Goal: Find contact information: Find contact information

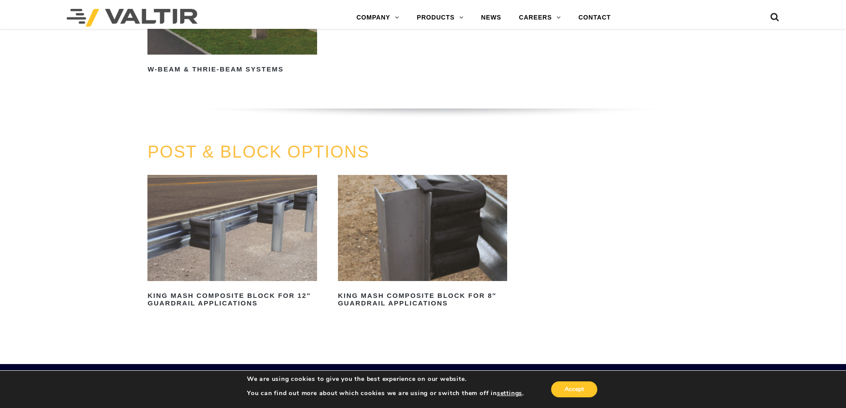
scroll to position [799, 0]
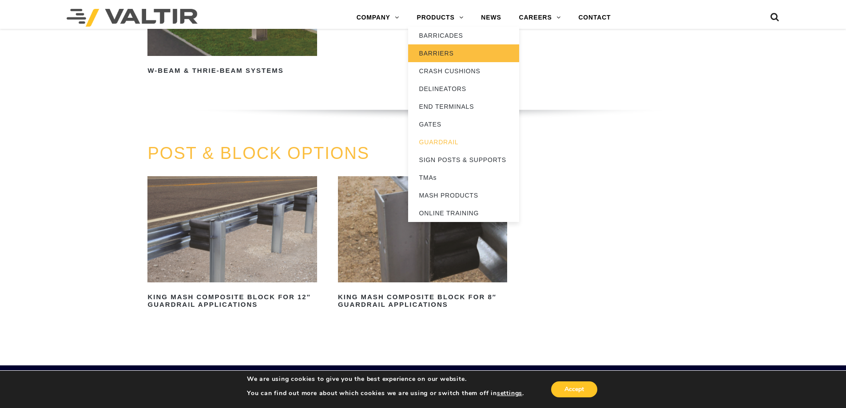
click at [442, 49] on link "BARRIERS" at bounding box center [463, 53] width 111 height 18
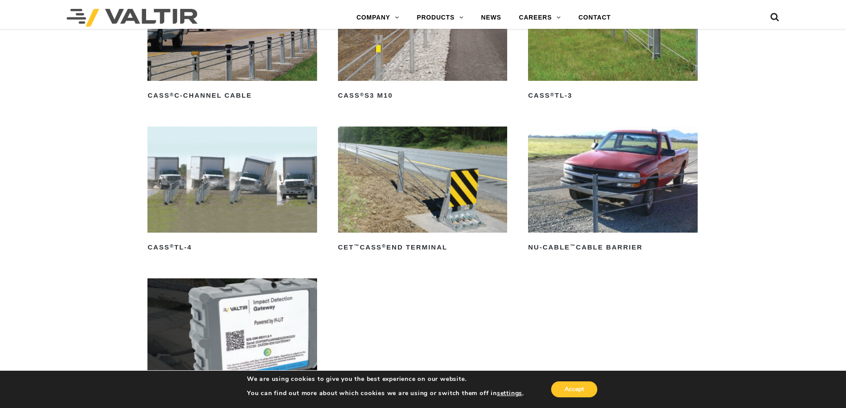
scroll to position [577, 0]
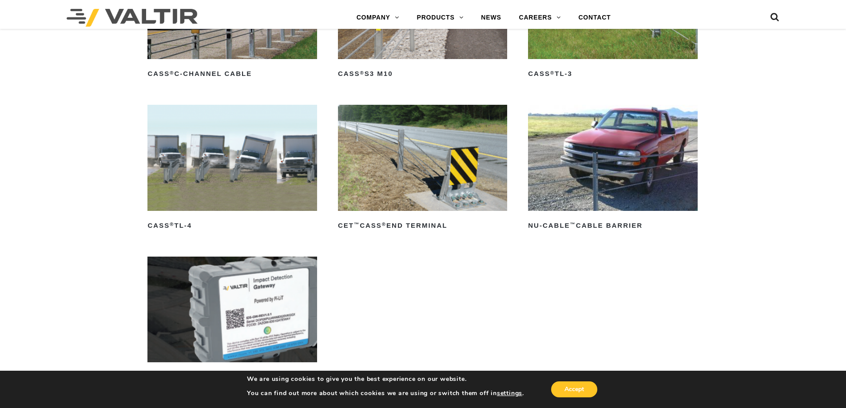
click at [575, 183] on img at bounding box center [612, 158] width 169 height 106
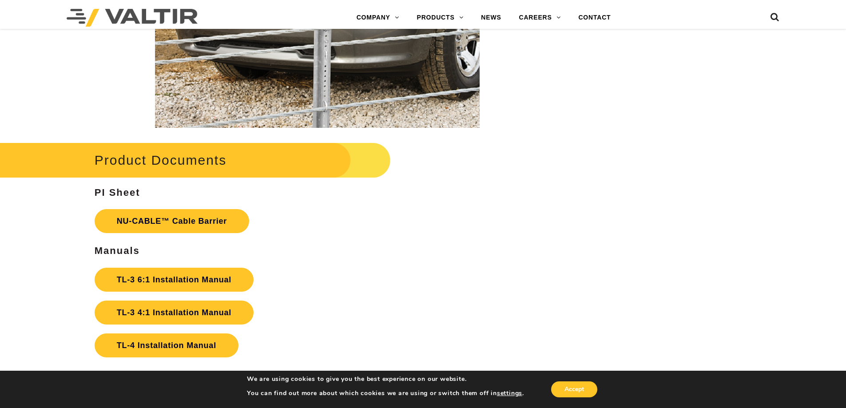
scroll to position [1820, 0]
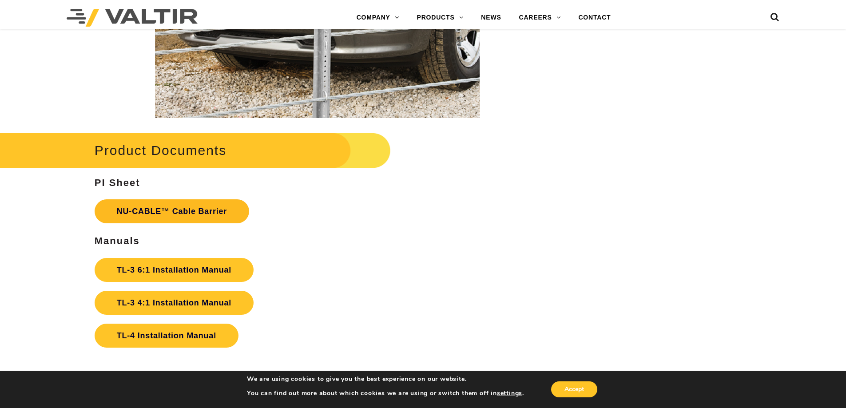
click at [193, 212] on link "NU-CABLE™ Cable Barrier" at bounding box center [172, 211] width 154 height 24
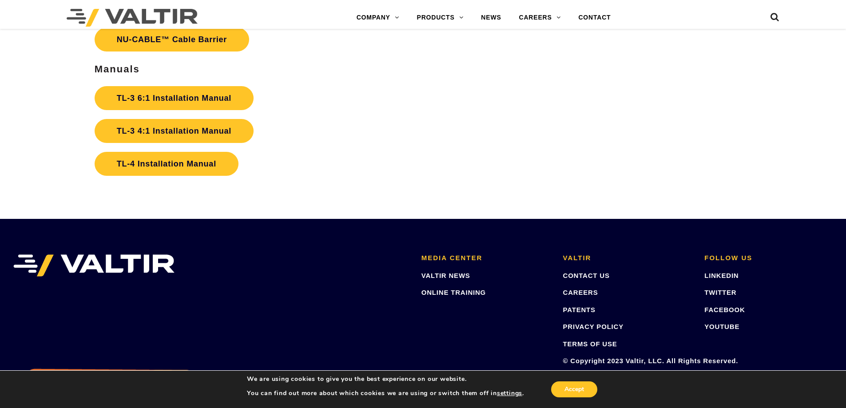
scroll to position [1998, 0]
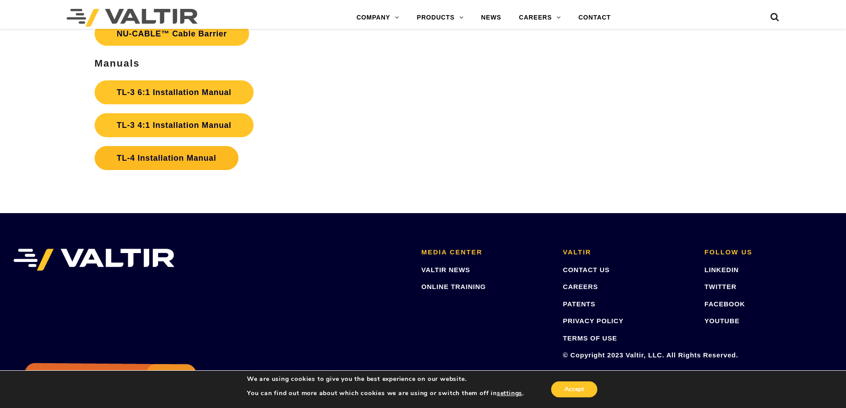
click at [184, 155] on link "TL-4 Installation Manual" at bounding box center [167, 158] width 144 height 24
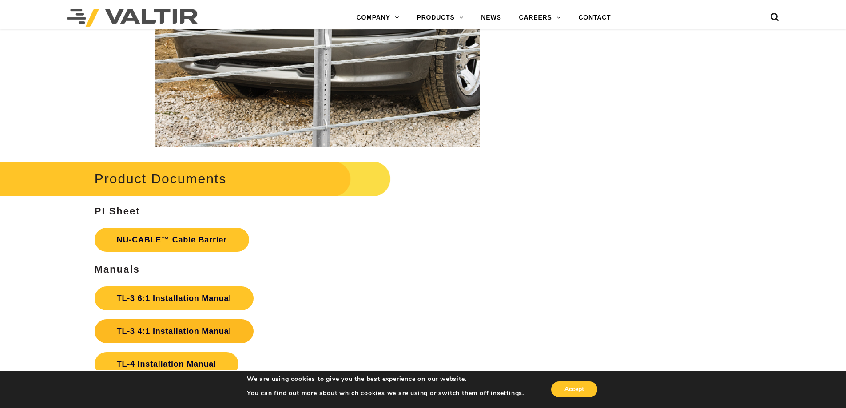
scroll to position [1776, 0]
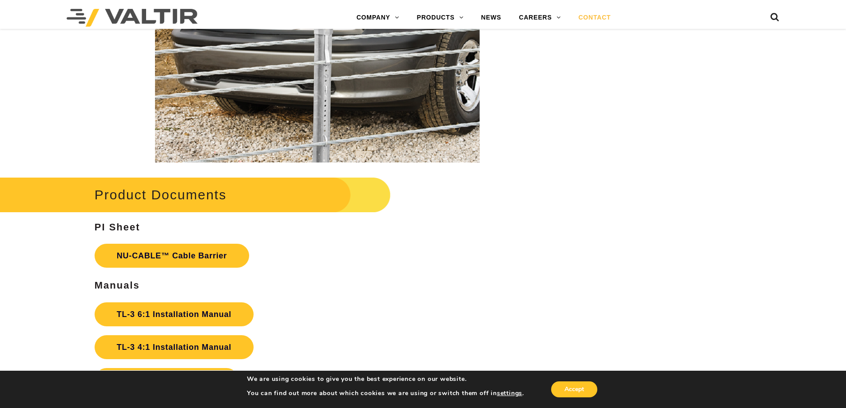
click at [588, 15] on link "CONTACT" at bounding box center [594, 18] width 50 height 18
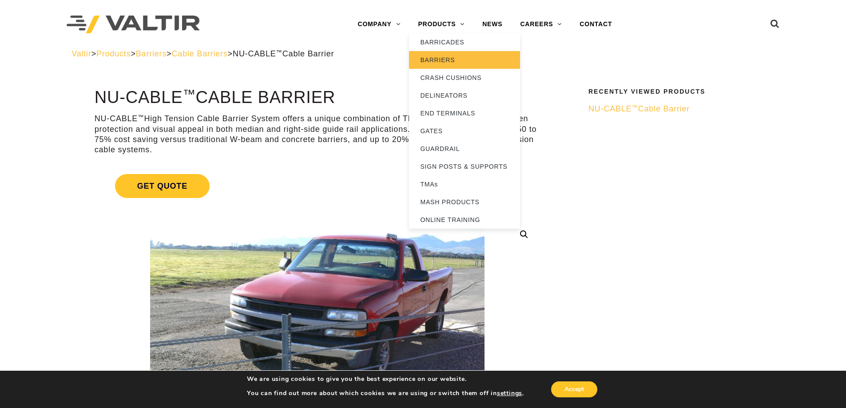
click at [434, 59] on link "BARRIERS" at bounding box center [464, 60] width 111 height 18
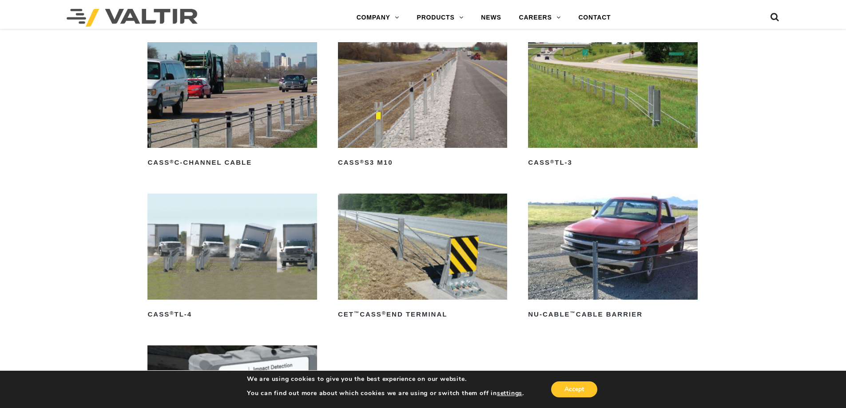
scroll to position [398, 0]
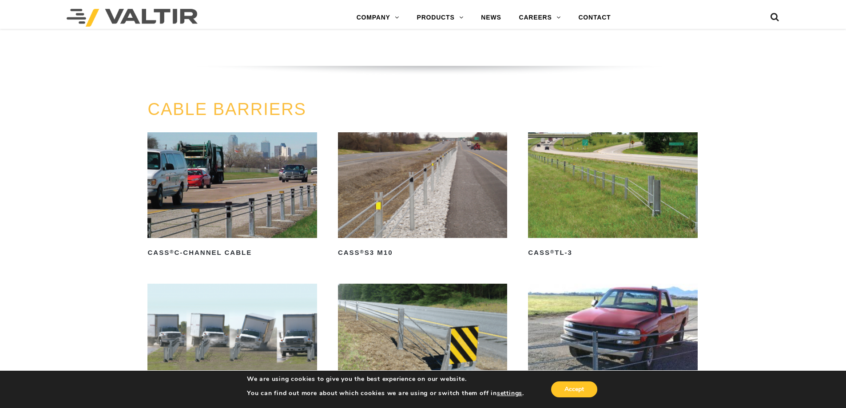
click at [607, 193] on img at bounding box center [612, 185] width 169 height 106
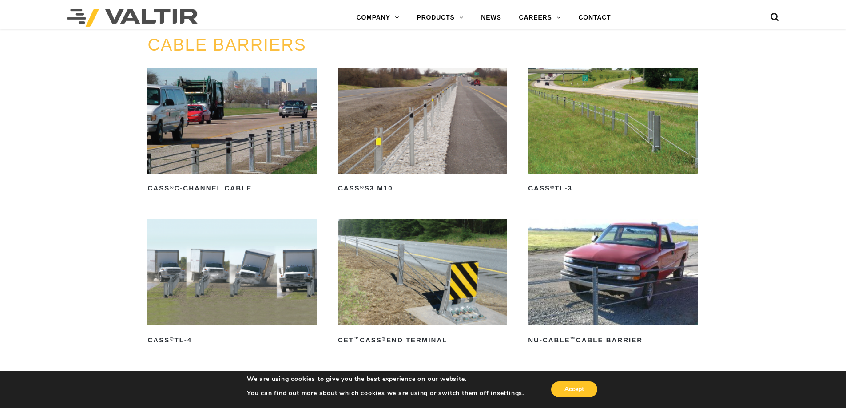
scroll to position [620, 0]
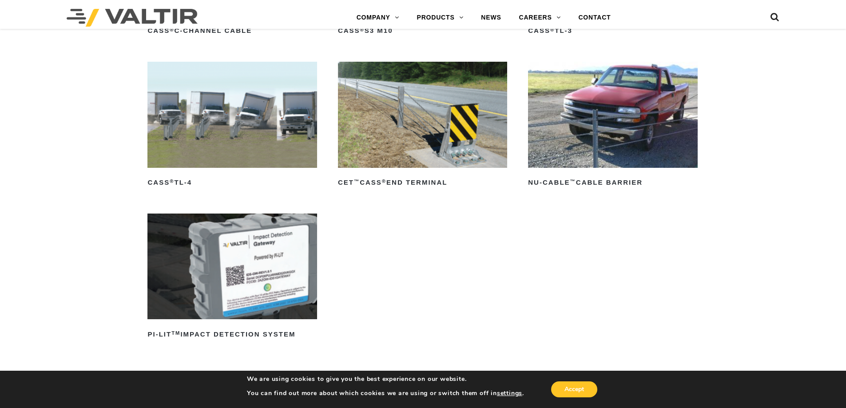
click at [605, 142] on img at bounding box center [612, 115] width 169 height 106
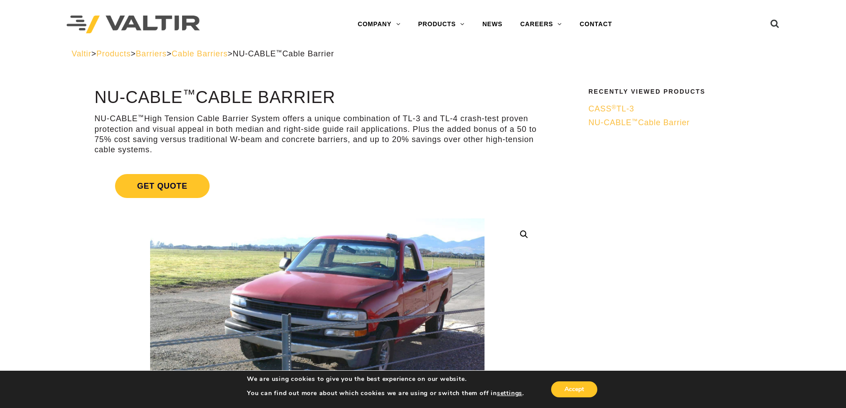
click at [634, 121] on sup "™" at bounding box center [634, 121] width 6 height 7
click at [615, 123] on sup "®" at bounding box center [613, 121] width 5 height 7
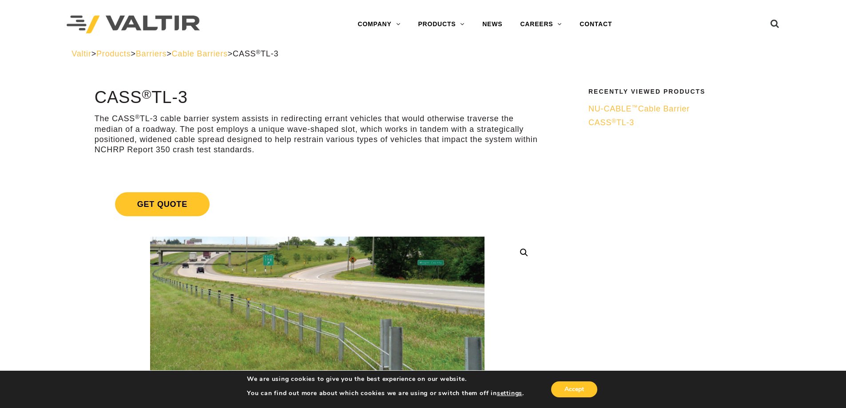
click at [623, 107] on span "NU-CABLE ™ Cable Barrier" at bounding box center [638, 108] width 101 height 9
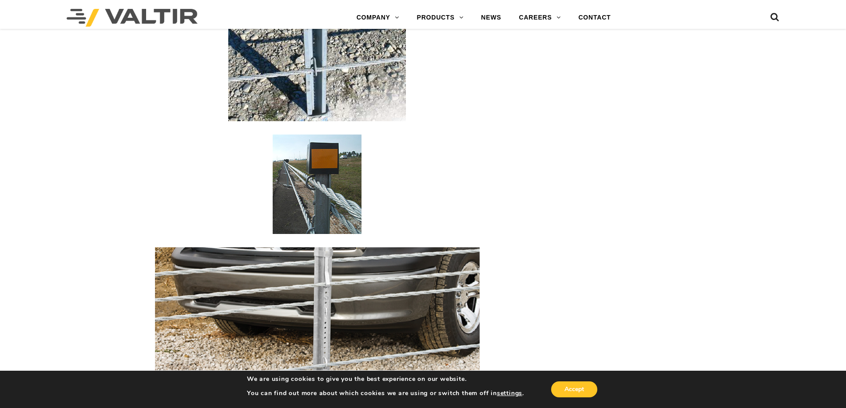
scroll to position [1332, 0]
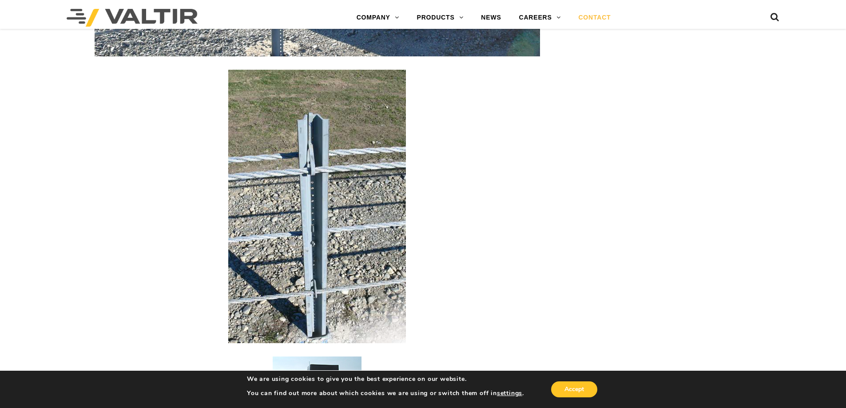
click at [591, 15] on link "CONTACT" at bounding box center [594, 18] width 50 height 18
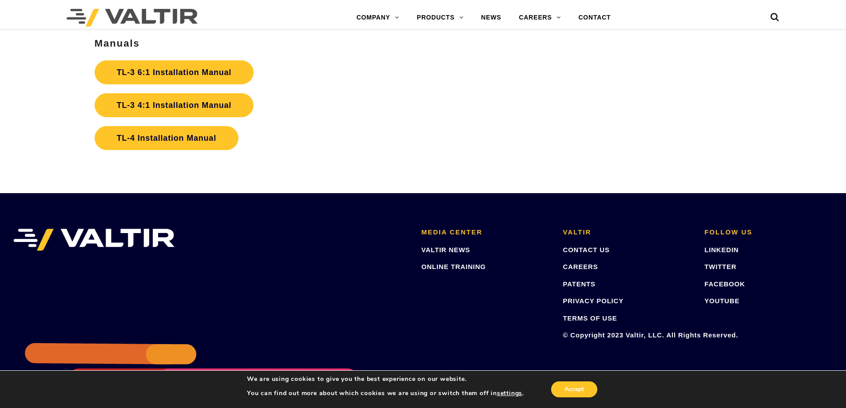
scroll to position [2069, 0]
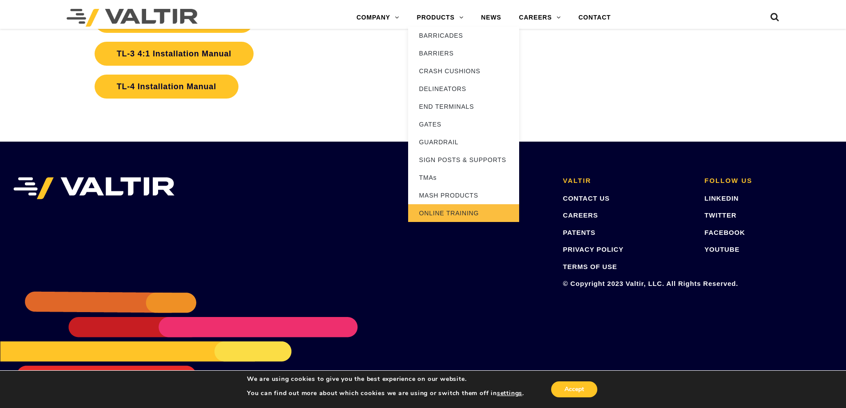
click at [446, 213] on link "ONLINE TRAINING" at bounding box center [463, 213] width 111 height 18
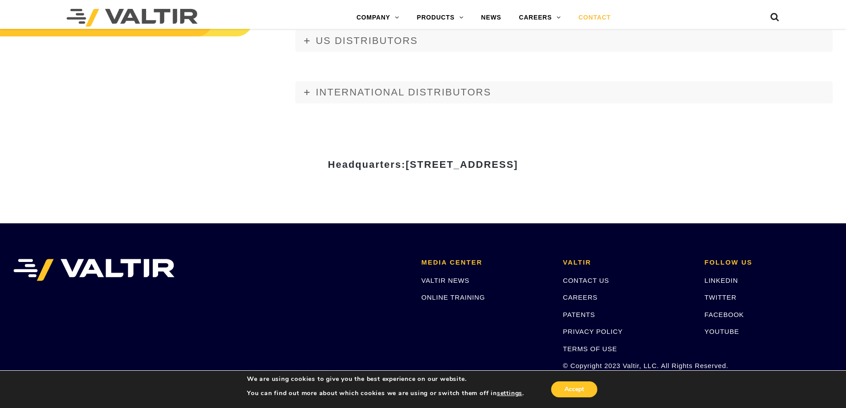
scroll to position [1154, 0]
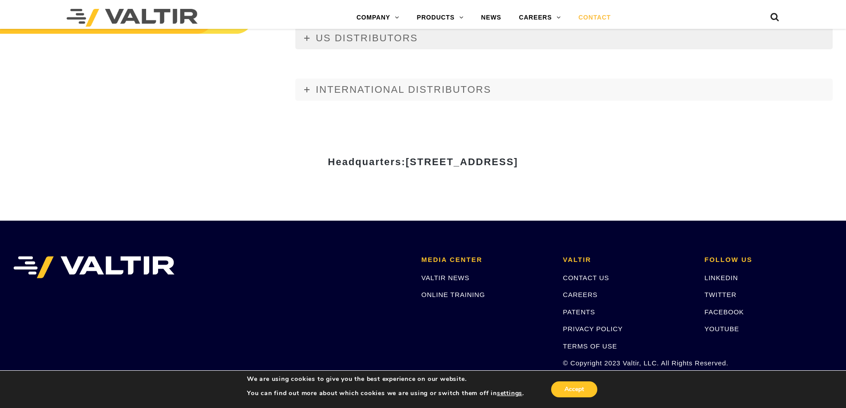
click at [366, 35] on span "US DISTRIBUTORS" at bounding box center [367, 37] width 102 height 11
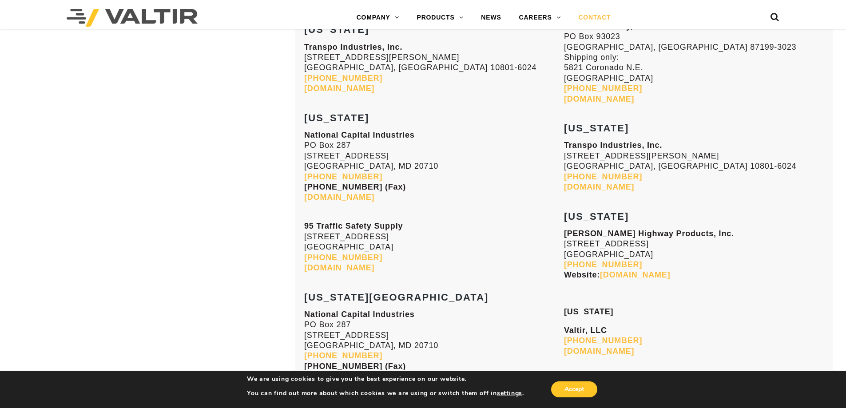
scroll to position [1776, 0]
click at [601, 185] on link "[DOMAIN_NAME]" at bounding box center [599, 186] width 70 height 9
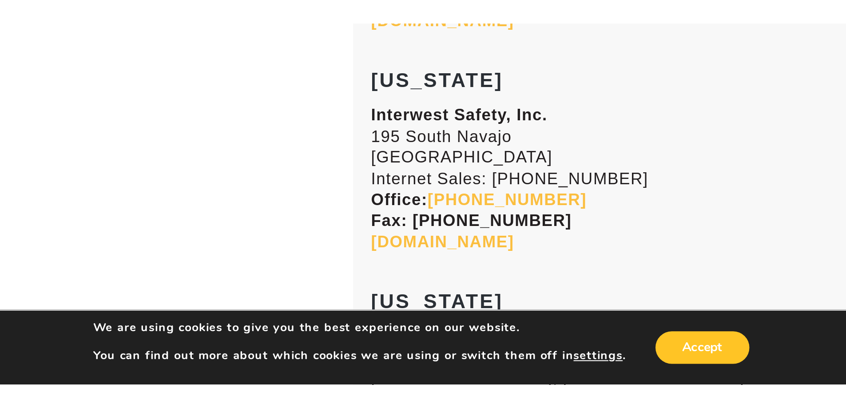
scroll to position [1686, 0]
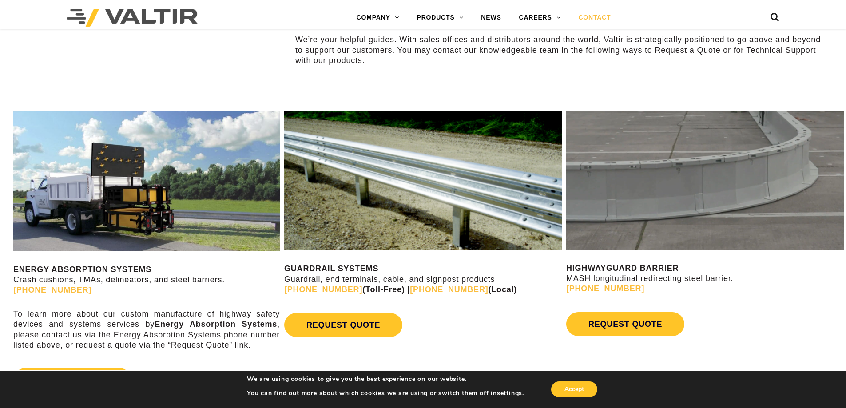
scroll to position [488, 0]
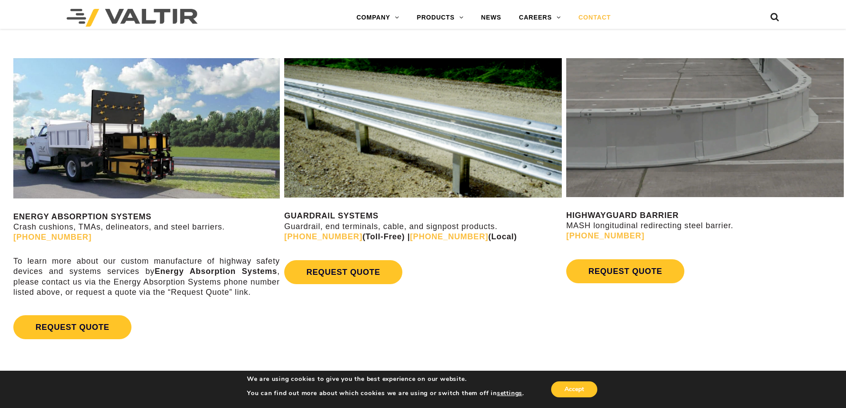
click at [332, 234] on link "[PHONE_NUMBER]" at bounding box center [323, 236] width 78 height 9
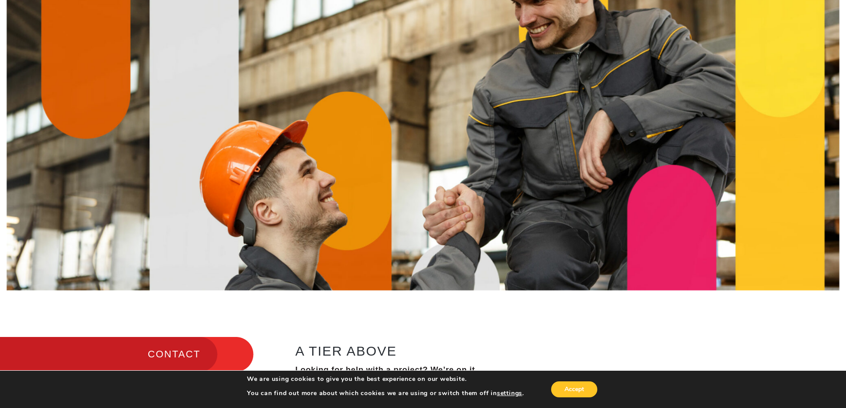
scroll to position [0, 0]
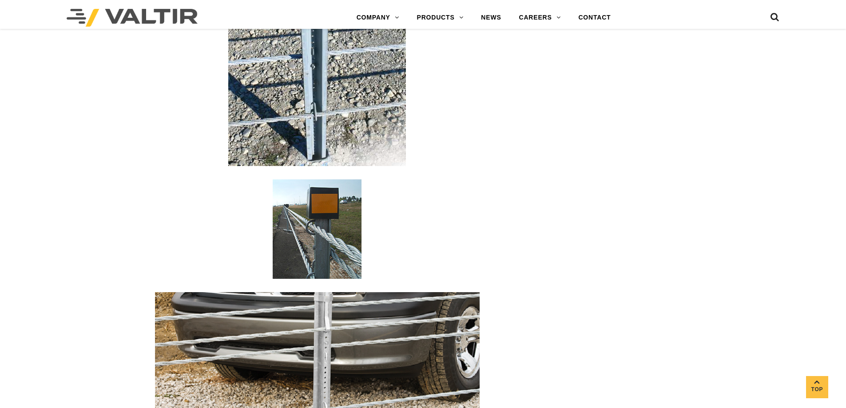
scroll to position [1421, 0]
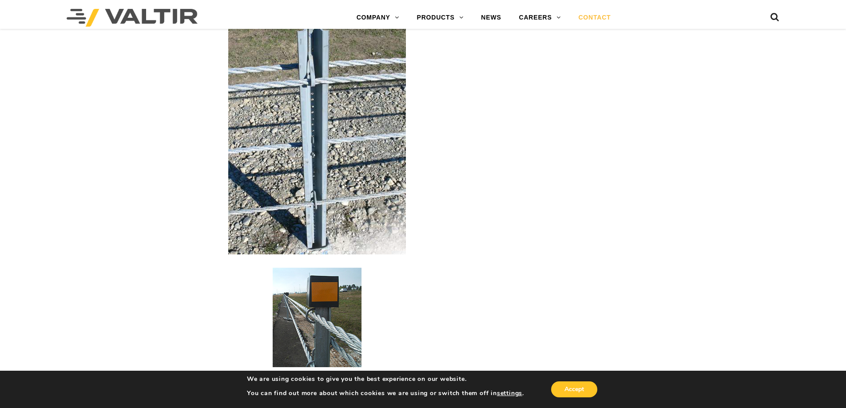
click at [596, 16] on link "CONTACT" at bounding box center [594, 18] width 50 height 18
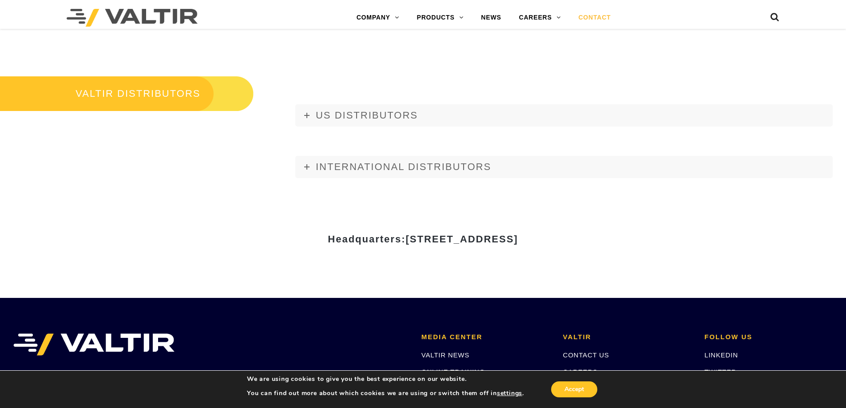
scroll to position [1056, 0]
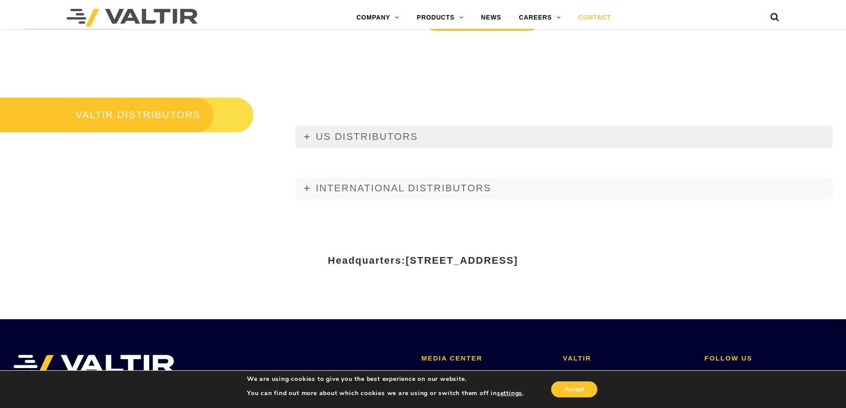
click at [361, 135] on span "US DISTRIBUTORS" at bounding box center [367, 136] width 102 height 11
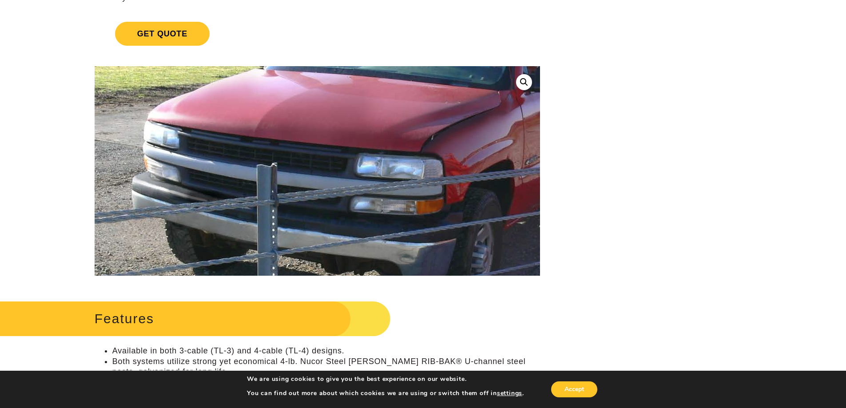
scroll to position [178, 0]
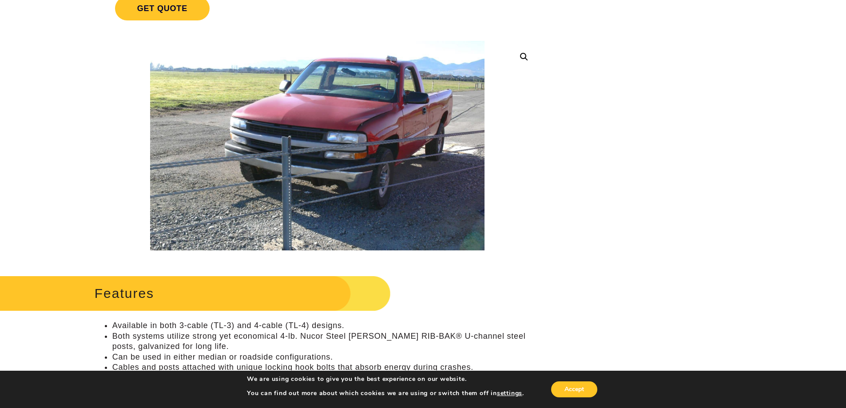
click at [523, 54] on link at bounding box center [524, 57] width 16 height 16
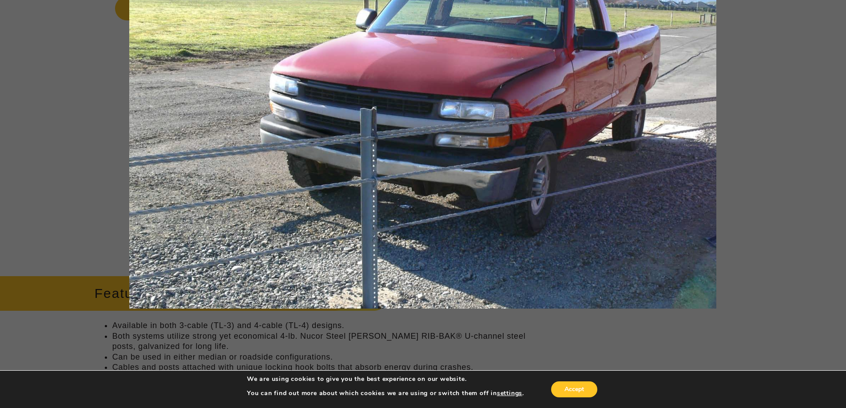
click at [418, 217] on img at bounding box center [422, 124] width 587 height 369
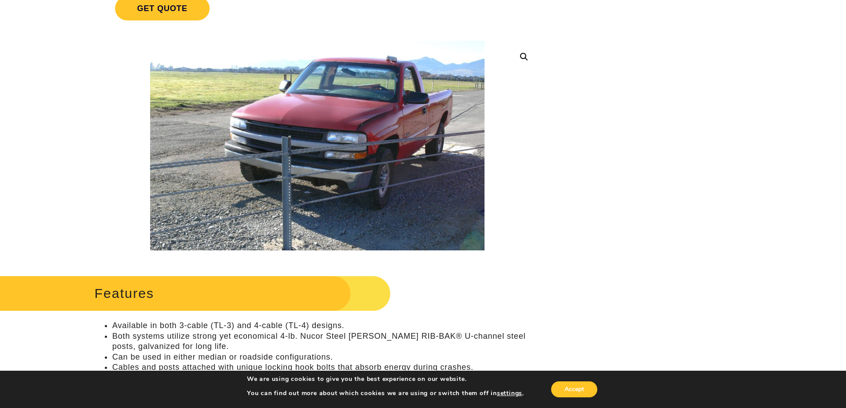
click at [522, 58] on link at bounding box center [524, 57] width 16 height 16
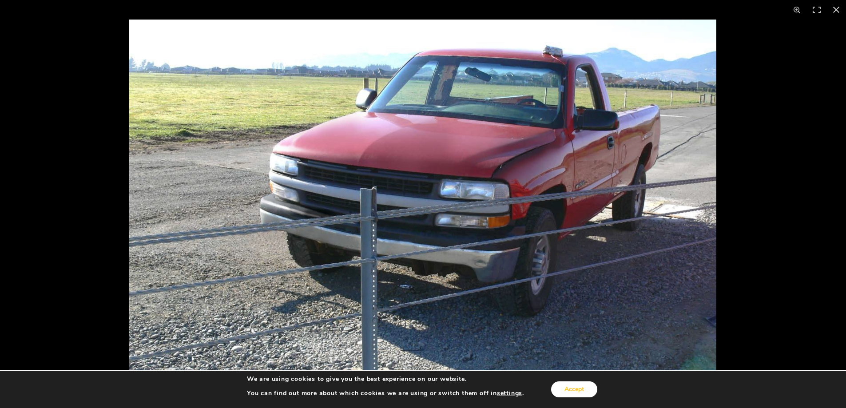
click at [572, 390] on button "Accept" at bounding box center [574, 389] width 46 height 16
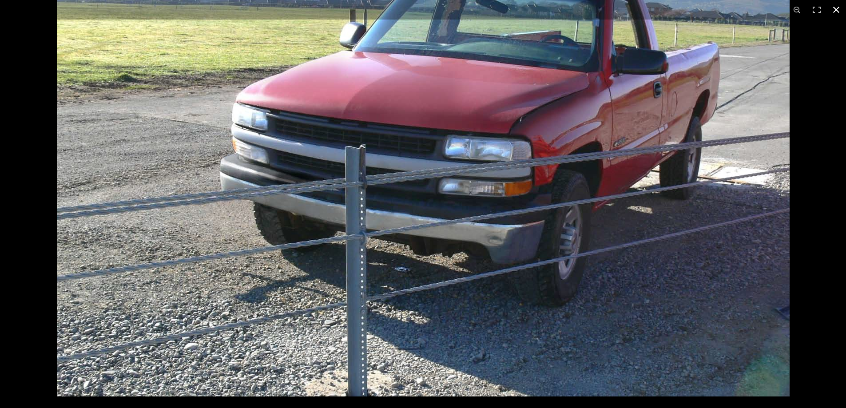
click at [836, 8] on button "Close (Esc)" at bounding box center [836, 10] width 20 height 20
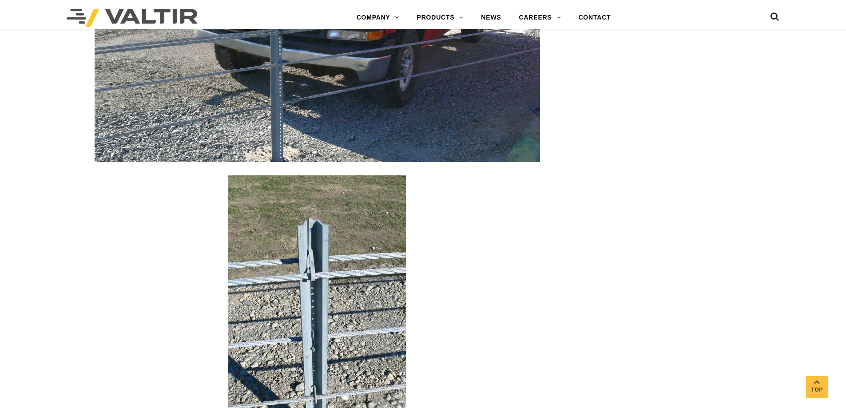
scroll to position [1287, 0]
